Goal: Register for event/course: Register for event/course

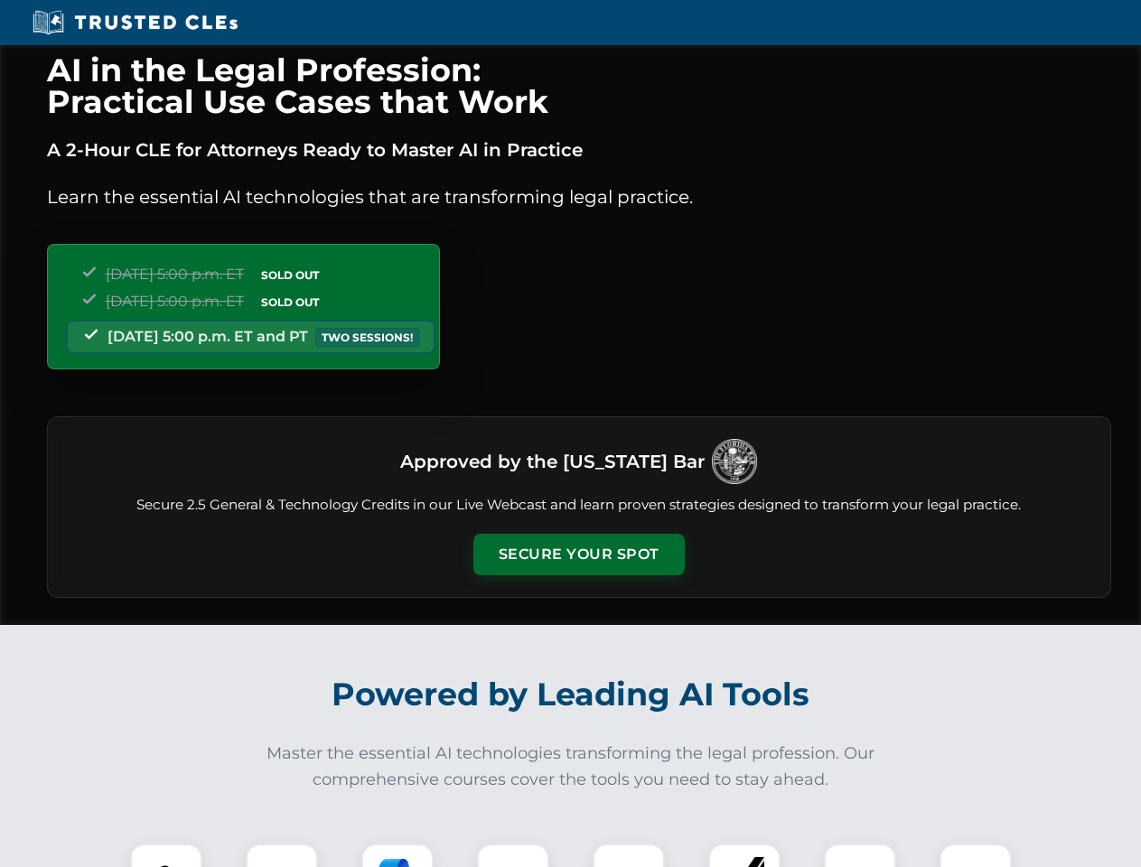
click at [578, 555] on button "Secure Your Spot" at bounding box center [578, 555] width 211 height 42
click at [166, 856] on img at bounding box center [166, 880] width 52 height 52
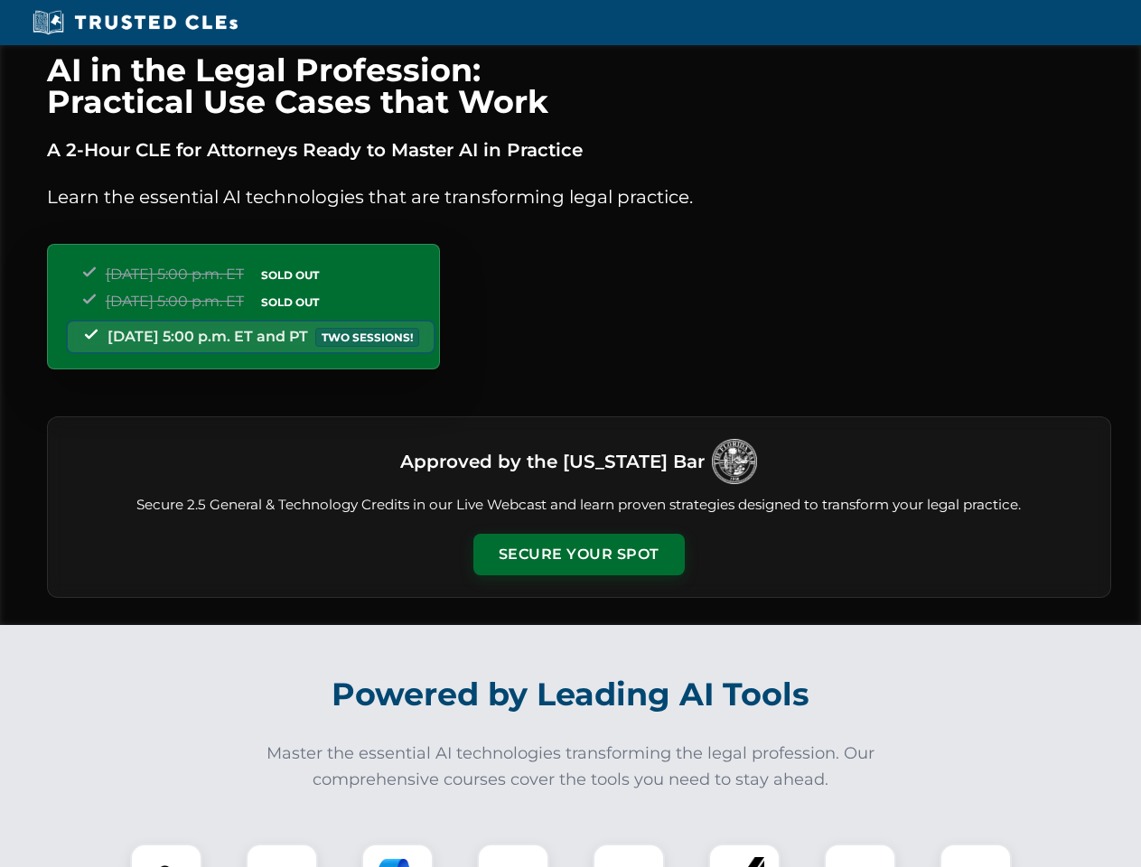
scroll to position [1774, 0]
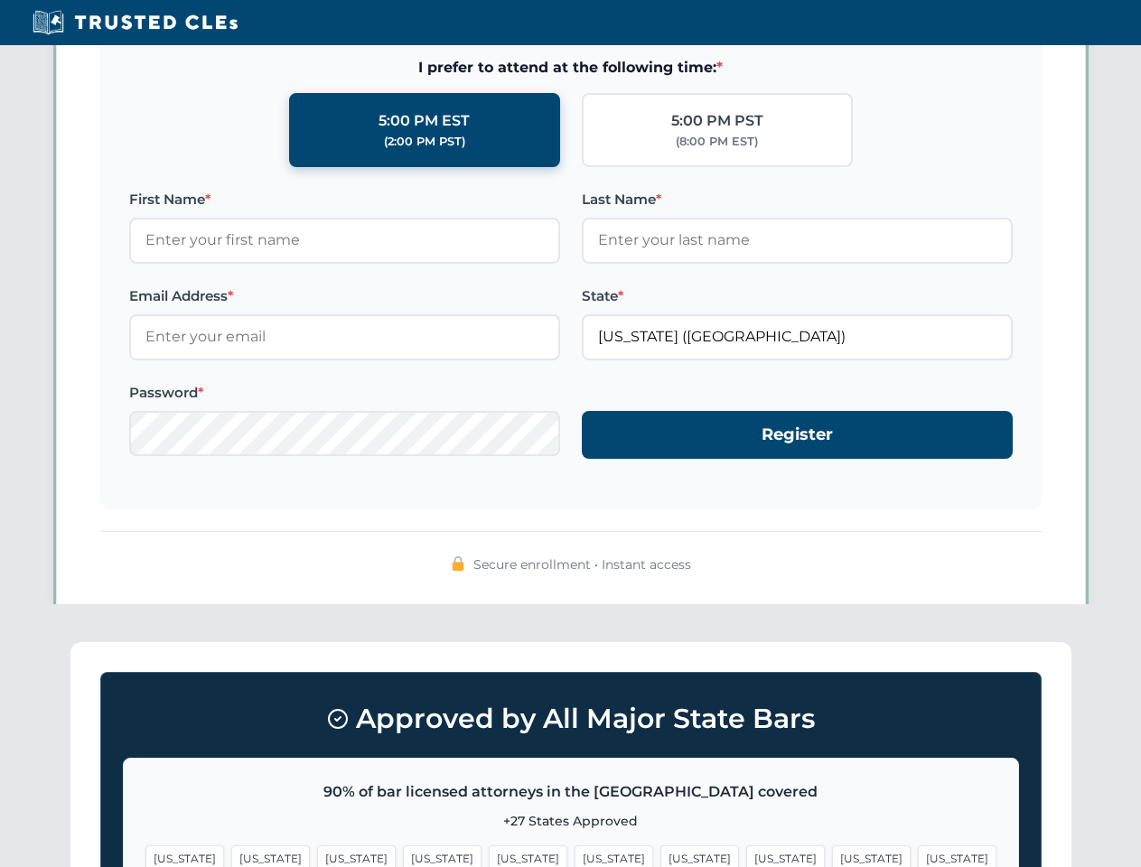
click at [660, 856] on span "[US_STATE]" at bounding box center [699, 859] width 79 height 26
click at [832, 856] on span "[US_STATE]" at bounding box center [871, 859] width 79 height 26
